Goal: Transaction & Acquisition: Obtain resource

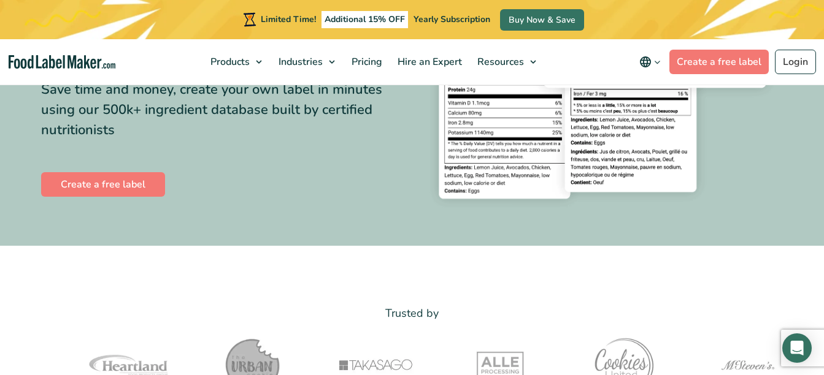
scroll to position [245, 0]
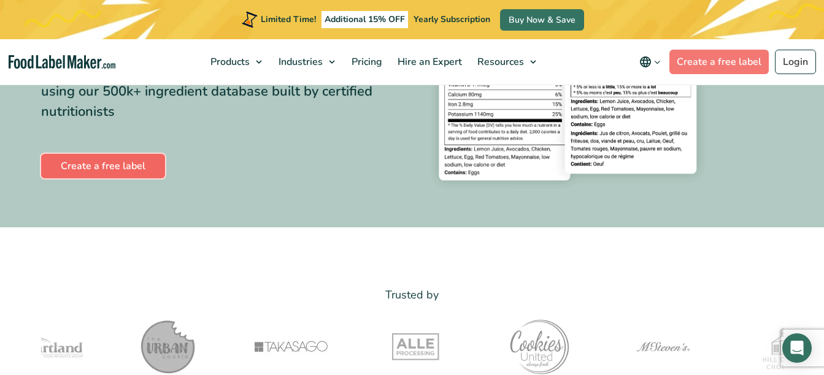
click at [82, 166] on link "Create a free label" at bounding box center [103, 166] width 124 height 25
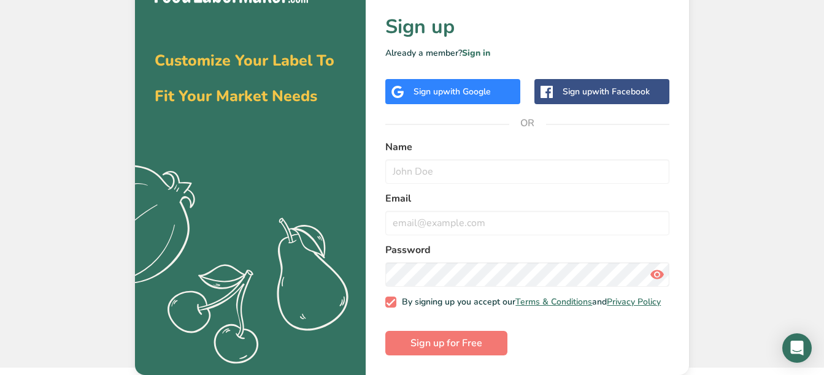
click at [445, 86] on span "with Google" at bounding box center [467, 92] width 48 height 12
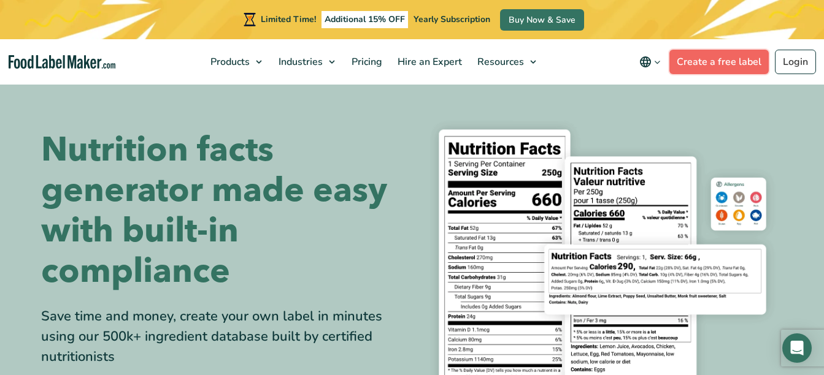
click at [724, 70] on link "Create a free label" at bounding box center [718, 62] width 99 height 25
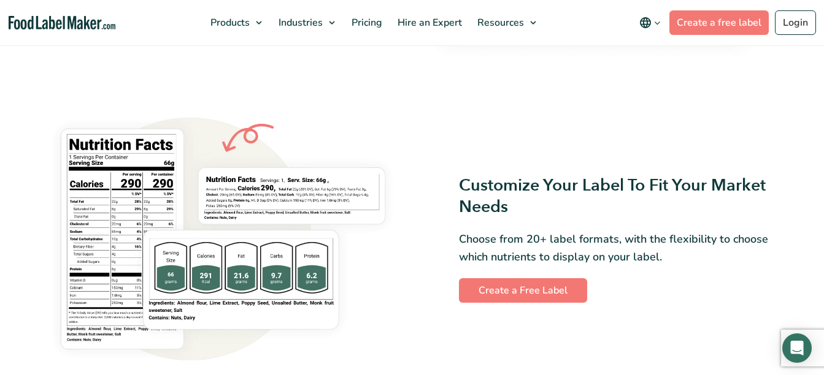
scroll to position [981, 0]
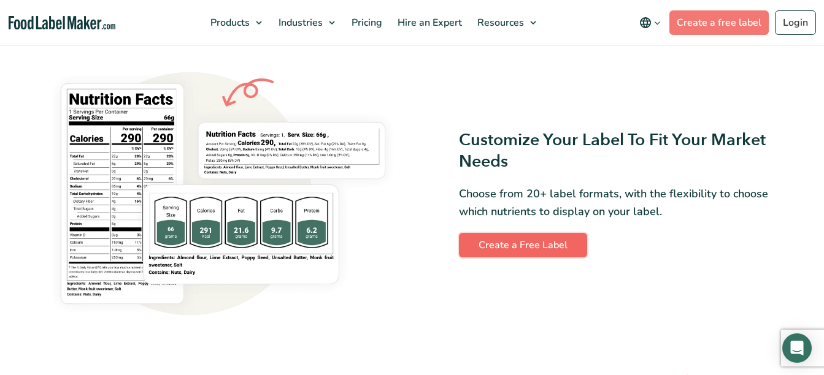
click at [535, 249] on link "Create a Free Label" at bounding box center [523, 245] width 128 height 25
